Goal: Find specific page/section: Find specific page/section

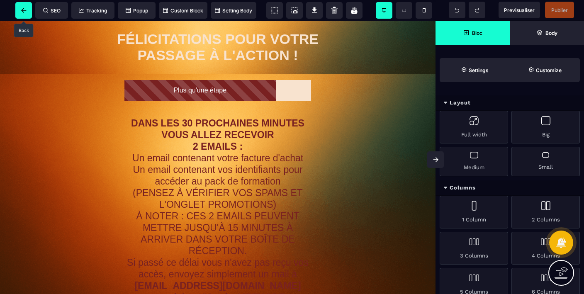
click at [20, 10] on span at bounding box center [23, 10] width 17 height 17
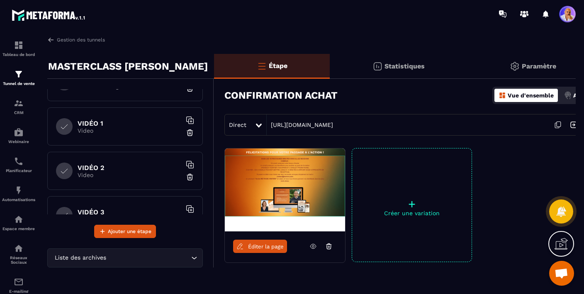
scroll to position [45, 0]
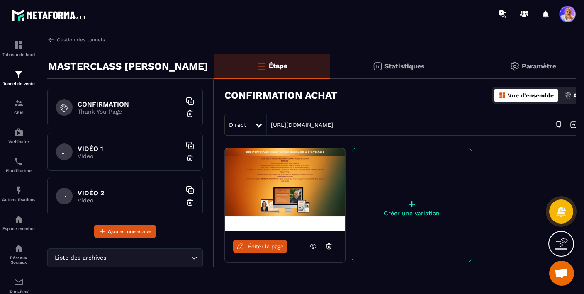
click at [139, 113] on p "Thank You Page" at bounding box center [130, 111] width 104 height 7
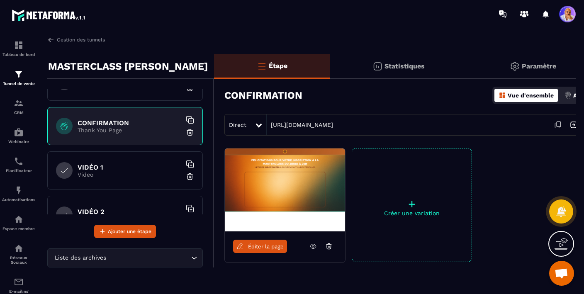
scroll to position [25, 0]
click at [257, 247] on span "Éditer la page" at bounding box center [266, 247] width 36 height 6
